Goal: Information Seeking & Learning: Stay updated

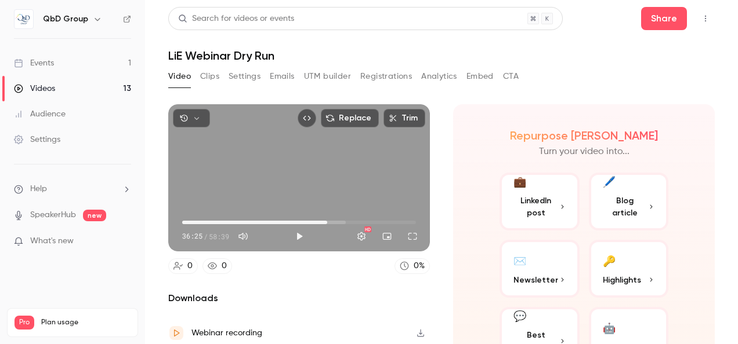
click at [39, 63] on div "Events" at bounding box center [34, 63] width 40 height 12
